Goal: Task Accomplishment & Management: Manage account settings

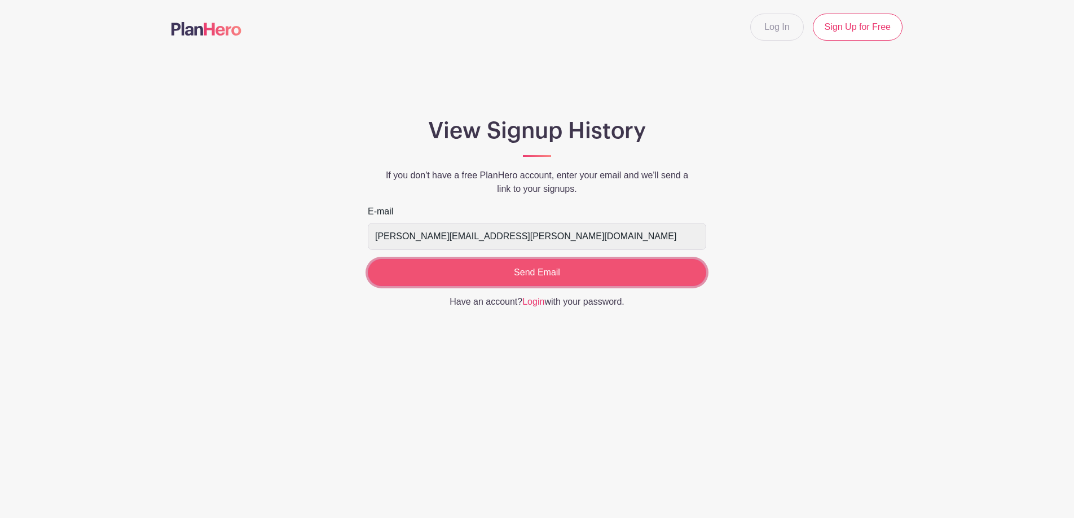
click at [586, 277] on input "Send Email" at bounding box center [537, 272] width 338 height 27
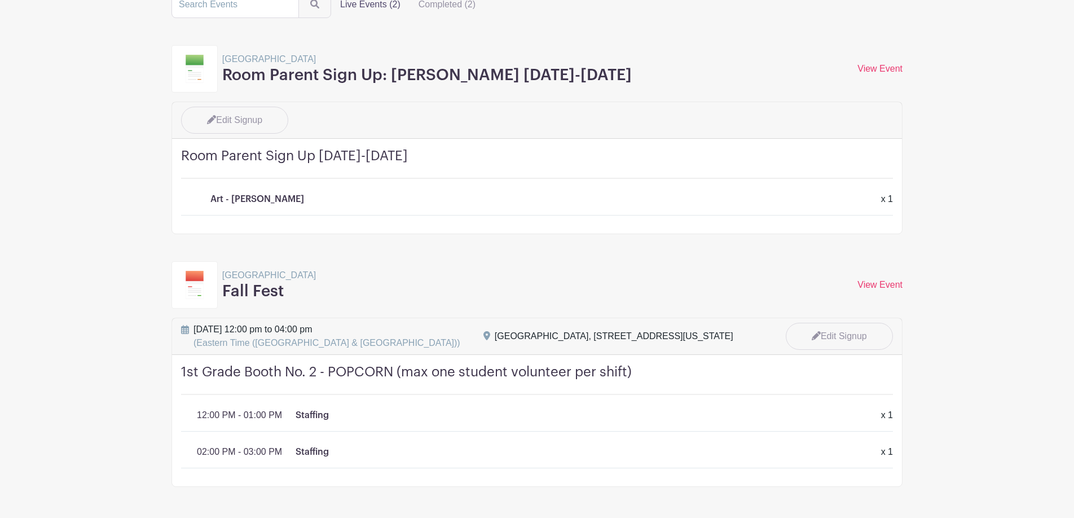
scroll to position [129, 0]
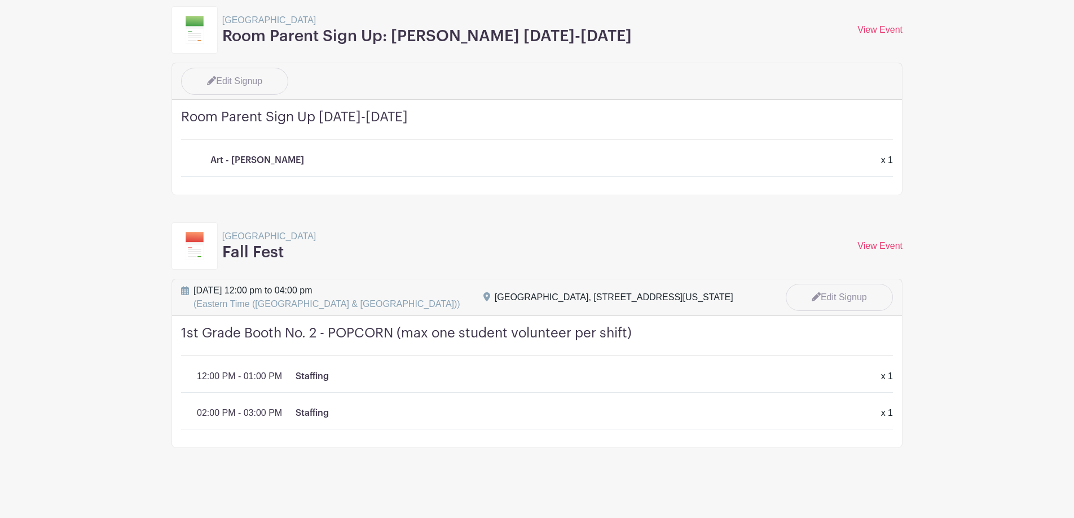
click at [785, 373] on div "Staffing x 1" at bounding box center [581, 376] width 571 height 14
click at [813, 311] on div "[DATE] 12:00 pm to 04:00 pm (Eastern Time (US & [GEOGRAPHIC_DATA])) [GEOGRAPHIC…" at bounding box center [537, 297] width 730 height 37
click at [812, 301] on icon at bounding box center [816, 297] width 9 height 9
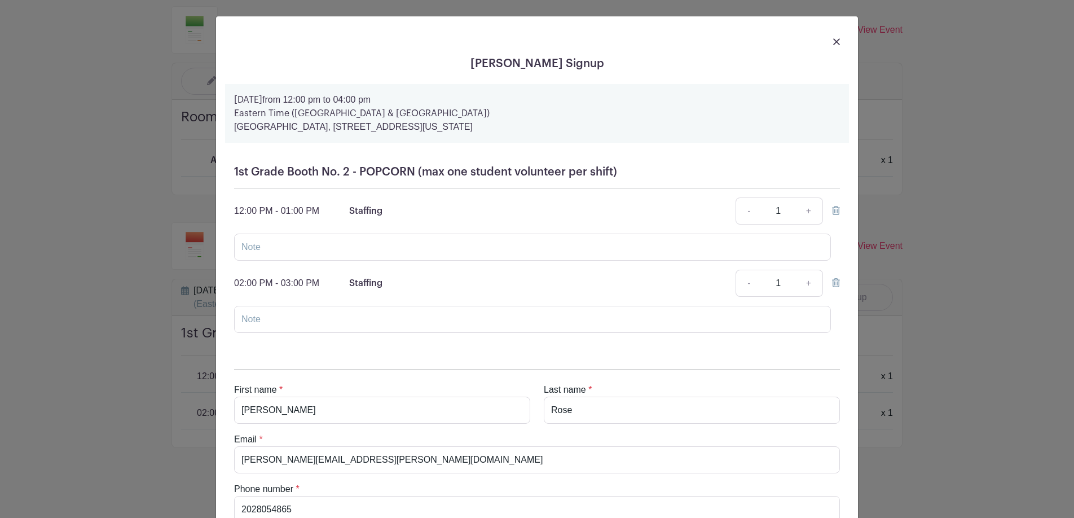
click at [833, 213] on icon at bounding box center [836, 210] width 8 height 9
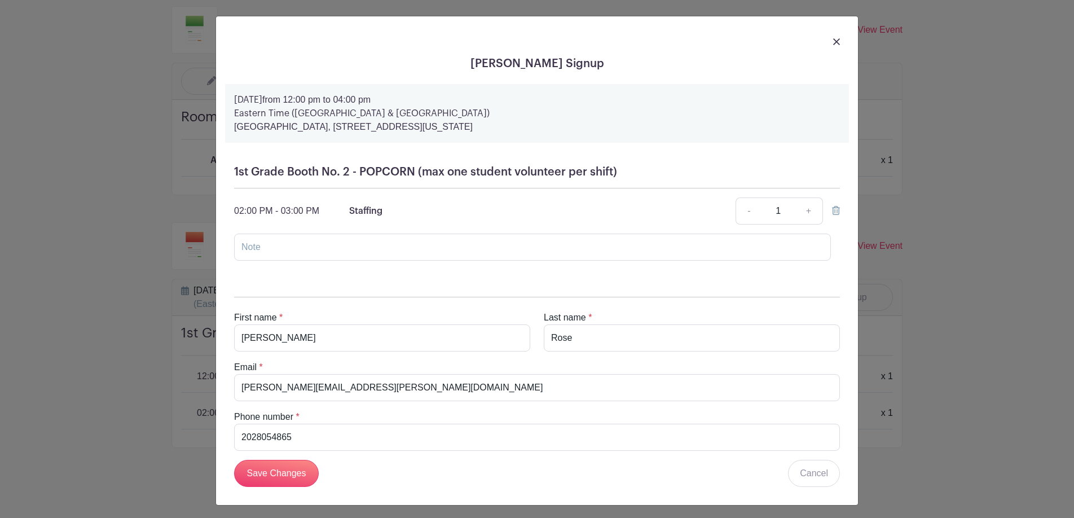
scroll to position [4, 0]
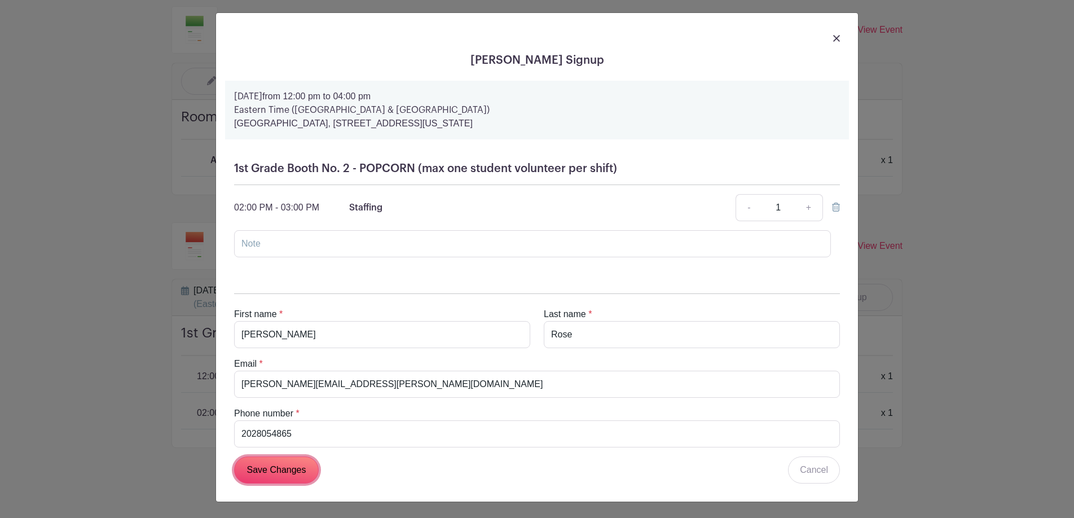
click at [301, 464] on input "Save Changes" at bounding box center [276, 469] width 85 height 27
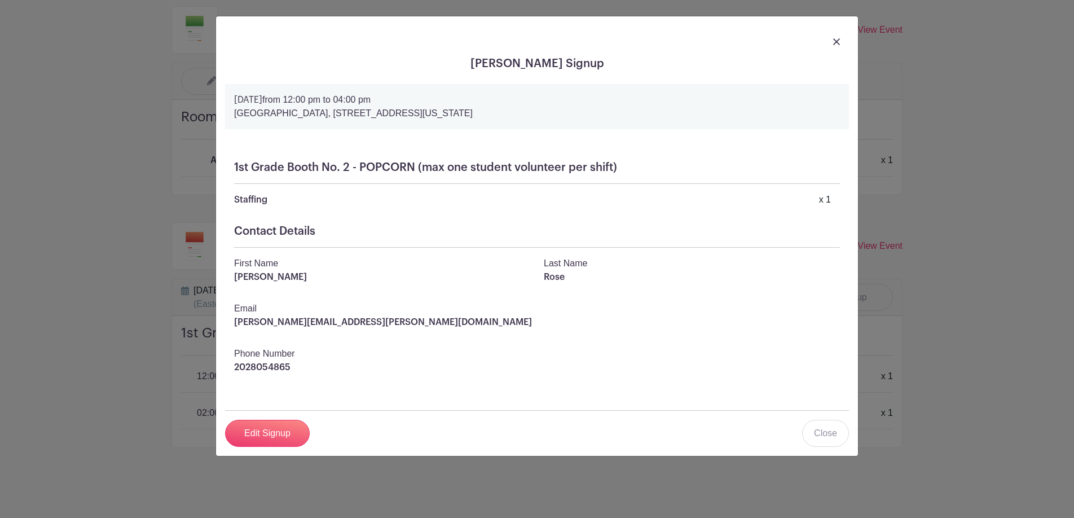
scroll to position [0, 0]
click at [833, 434] on link "Close" at bounding box center [825, 433] width 47 height 27
